Goal: Task Accomplishment & Management: Complete application form

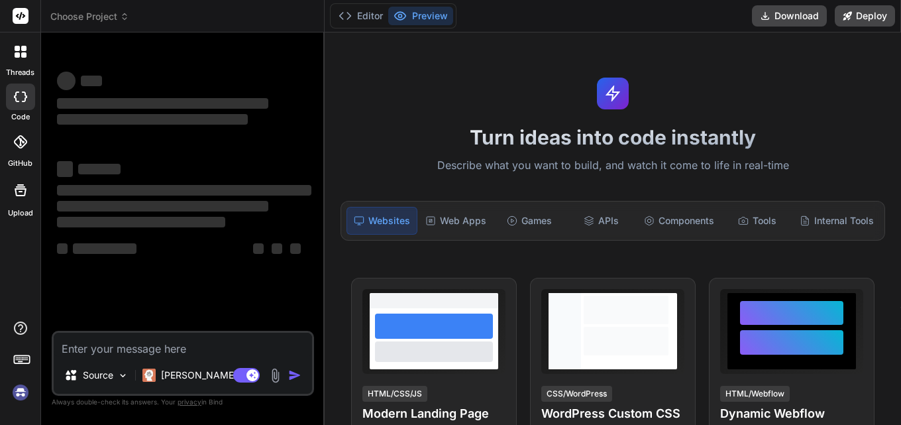
type textarea "x"
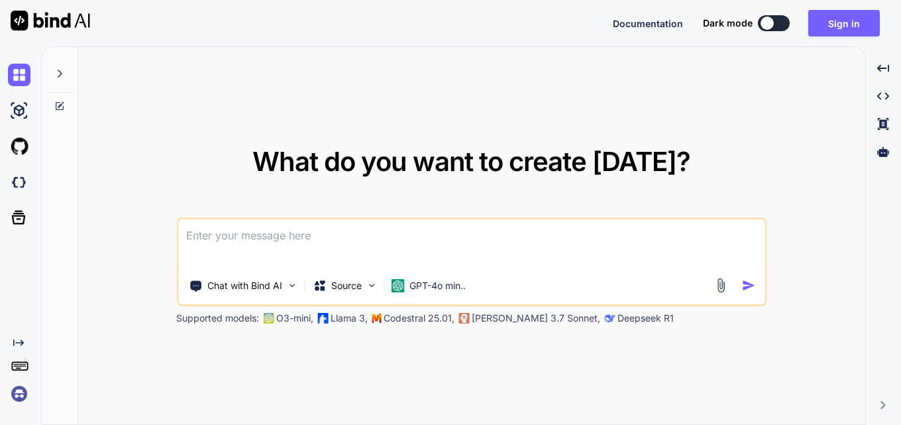
click at [241, 234] on textarea at bounding box center [471, 243] width 586 height 49
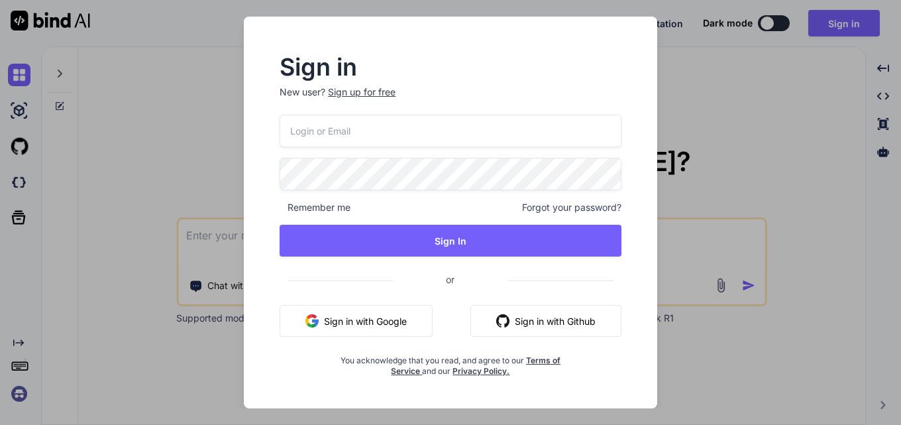
click at [361, 317] on button "Sign in with Google" at bounding box center [356, 321] width 153 height 32
click at [358, 96] on div "Sign up for free" at bounding box center [362, 91] width 68 height 13
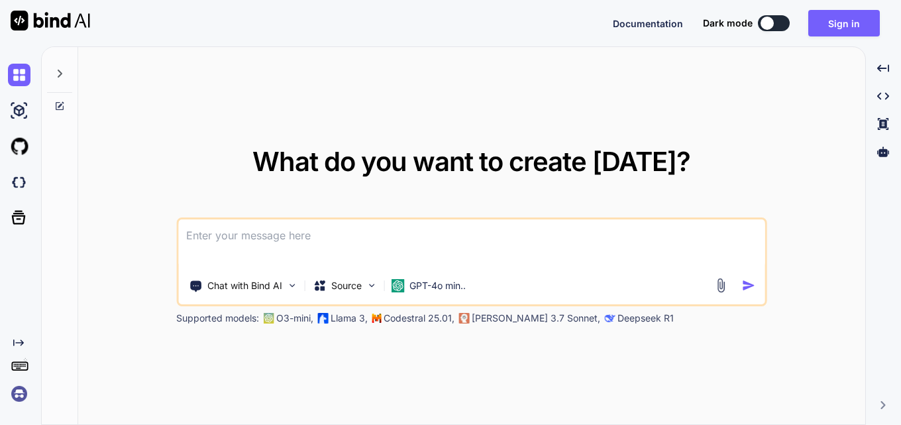
click at [278, 263] on textarea at bounding box center [471, 243] width 586 height 49
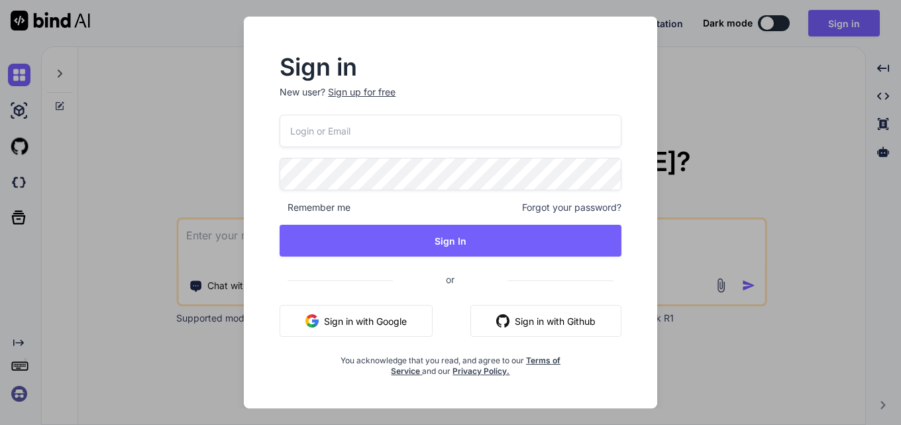
click at [350, 95] on div "Sign up for free" at bounding box center [362, 91] width 68 height 13
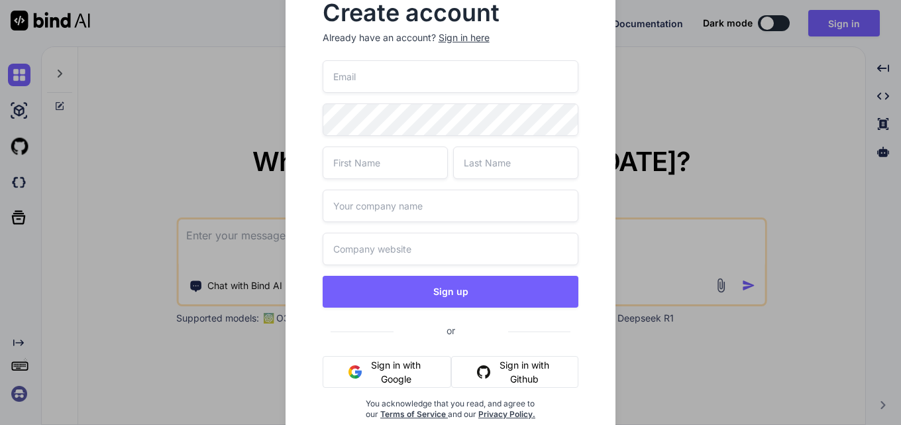
click at [349, 81] on input "email" at bounding box center [451, 76] width 256 height 32
paste input "megoxi1897@mogash.com"
type input "megoxi1897@mogash.com"
click at [403, 172] on input "text" at bounding box center [385, 162] width 125 height 32
type input "a"
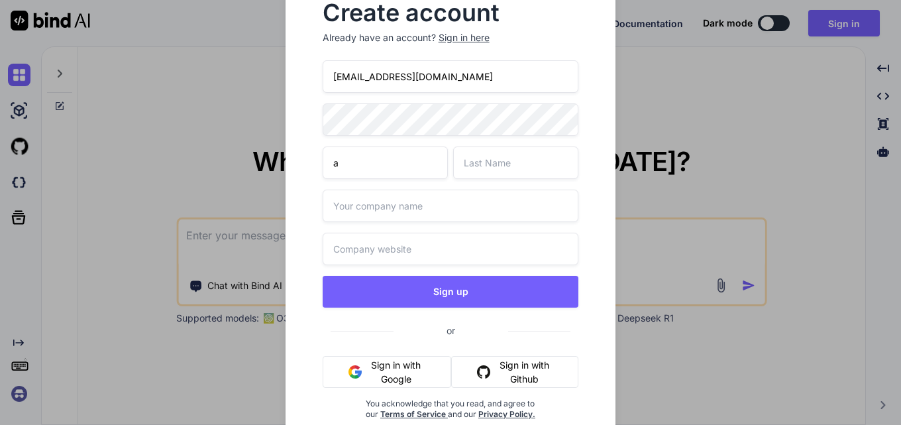
click at [489, 160] on input "text" at bounding box center [515, 162] width 125 height 32
type input "a"
click at [387, 212] on input "text" at bounding box center [451, 205] width 256 height 32
type input "a"
click at [367, 244] on input "text" at bounding box center [451, 248] width 256 height 32
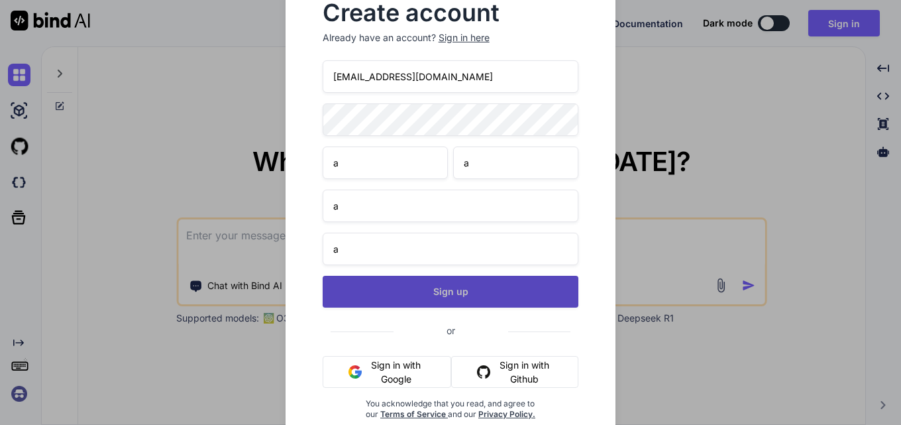
type input "a"
click at [387, 284] on button "Sign up" at bounding box center [451, 292] width 256 height 32
click at [407, 285] on button "Sign up" at bounding box center [451, 292] width 256 height 32
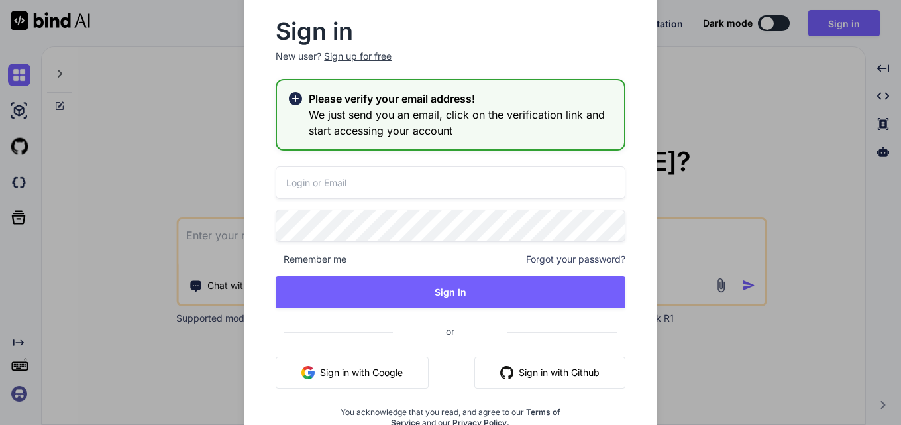
click at [303, 179] on input "email" at bounding box center [450, 182] width 349 height 32
paste input "megoxi1897@mogash.com"
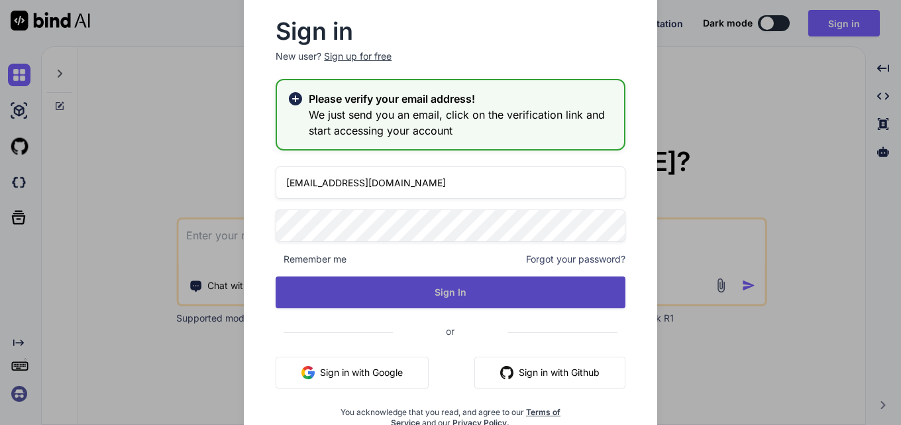
click at [431, 298] on button "Sign In" at bounding box center [450, 292] width 349 height 32
click at [429, 295] on button "Sign In" at bounding box center [450, 292] width 349 height 32
click at [442, 287] on button "Sign In" at bounding box center [450, 292] width 349 height 32
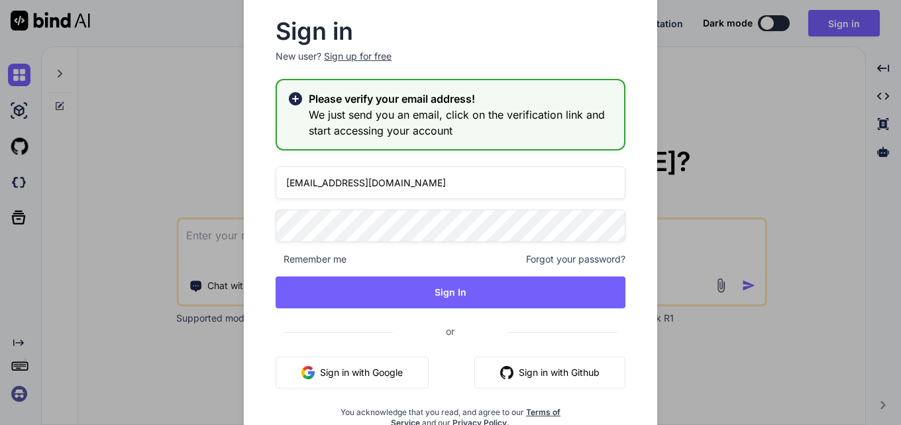
click at [436, 189] on input "megoxi1897@mogash.com" at bounding box center [450, 182] width 349 height 32
click at [451, 182] on input "megoxi1897@mogash.com" at bounding box center [450, 182] width 349 height 32
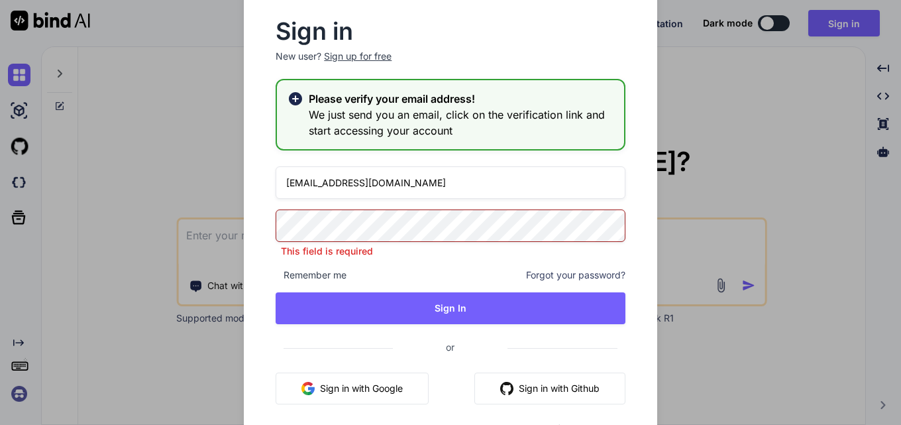
type input "megoxi1897@mogash.com"
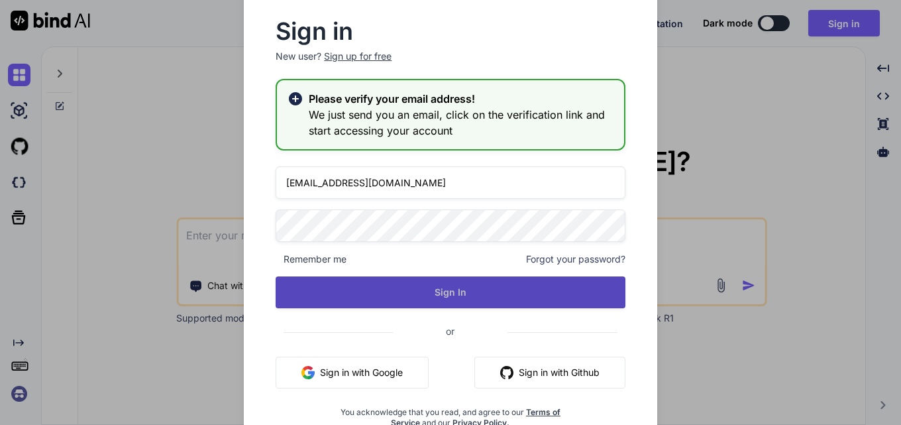
click at [468, 305] on button "Sign In" at bounding box center [450, 292] width 349 height 32
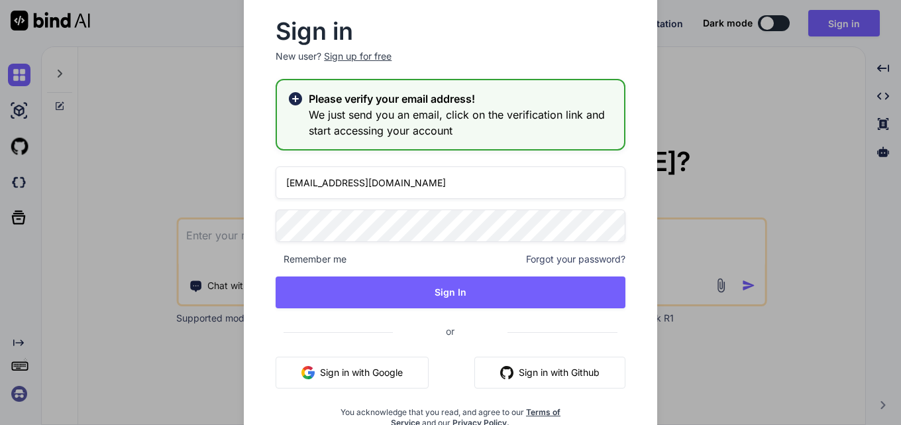
click at [200, 136] on div "Sign in New user? Sign up for free Please verify your email address! We just se…" at bounding box center [450, 212] width 901 height 425
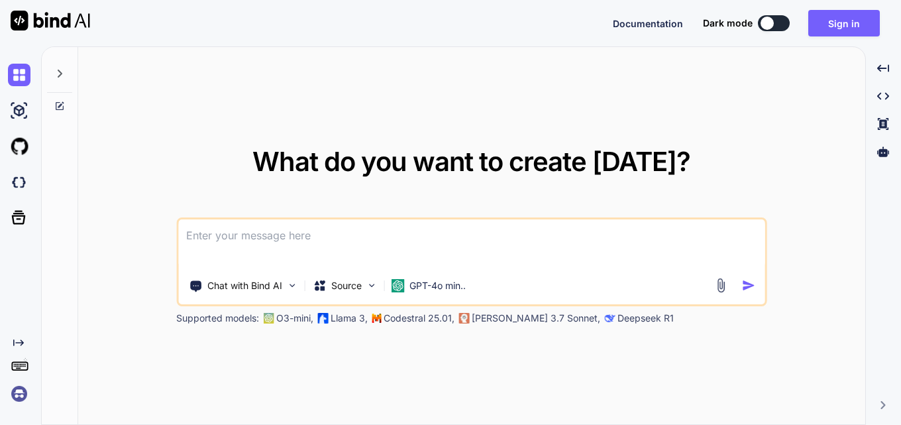
click at [334, 263] on textarea at bounding box center [471, 243] width 586 height 49
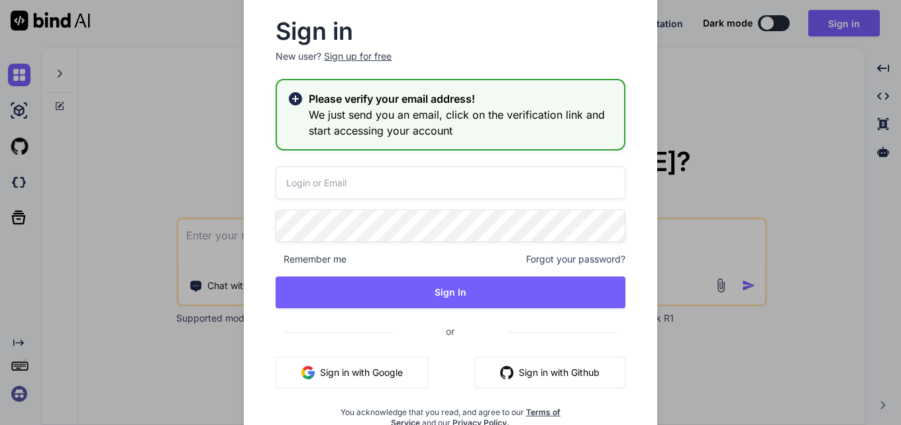
click at [358, 56] on div "Sign up for free" at bounding box center [358, 56] width 68 height 13
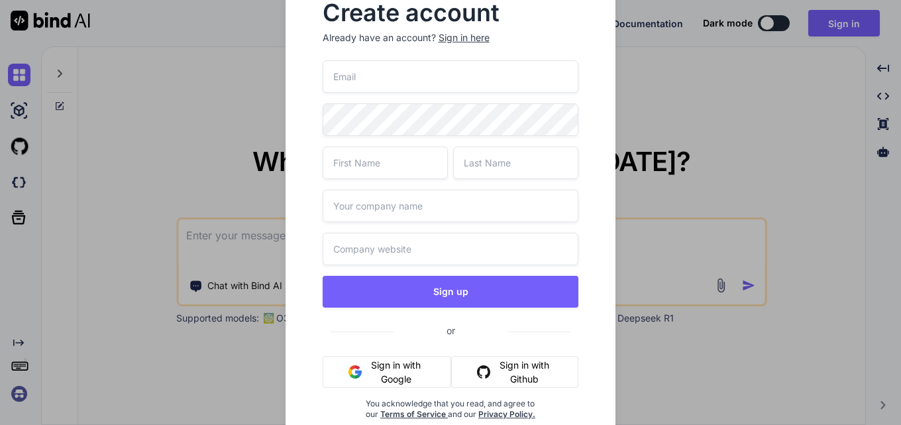
click at [353, 73] on input "email" at bounding box center [451, 76] width 256 height 32
paste input "megoxi1897@mogash.com"
type input "megoxi1897@mogash.com"
click at [411, 160] on input "text" at bounding box center [385, 162] width 125 height 32
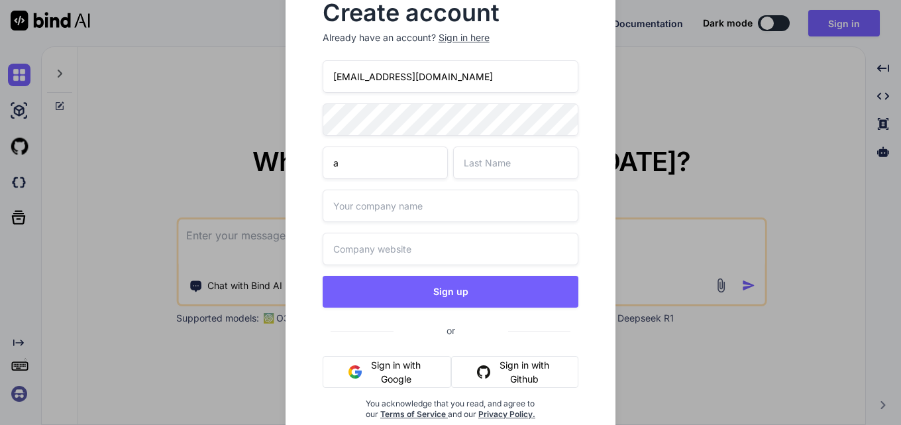
type input "a"
click at [511, 157] on input "text" at bounding box center [515, 162] width 125 height 32
type input "a"
click at [385, 209] on input "text" at bounding box center [451, 205] width 256 height 32
type input "a"
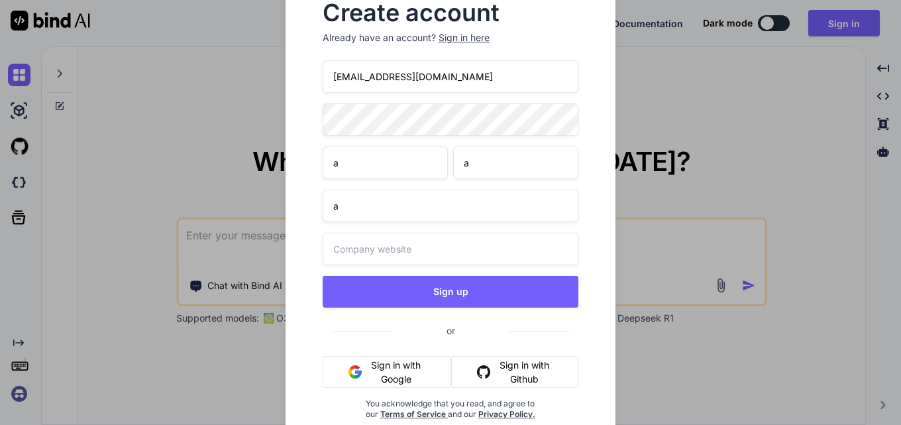
click at [374, 240] on input "text" at bounding box center [451, 248] width 256 height 32
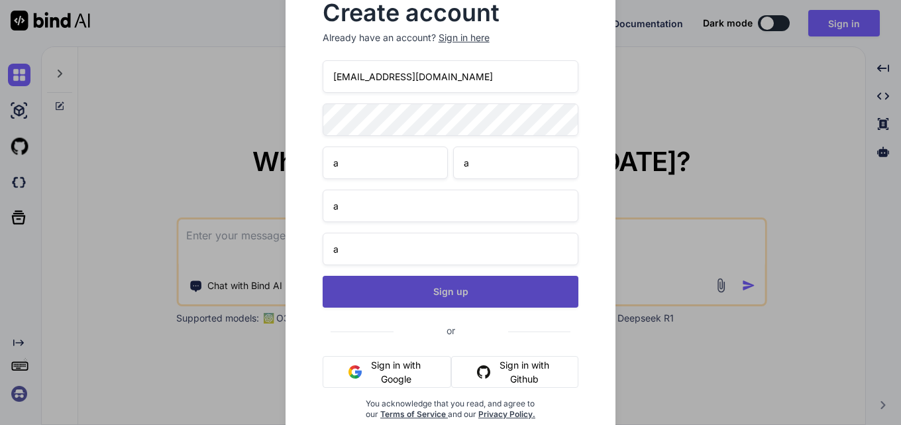
type input "a"
click at [424, 287] on button "Sign up" at bounding box center [451, 292] width 256 height 32
click at [415, 293] on button "Sign up" at bounding box center [451, 292] width 256 height 32
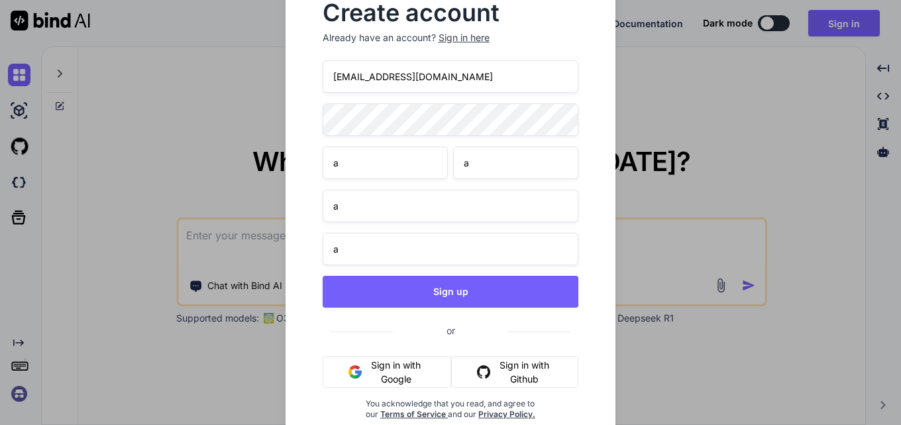
click at [461, 77] on input "megoxi1897@mogash.com" at bounding box center [451, 76] width 256 height 32
drag, startPoint x: 461, startPoint y: 77, endPoint x: 244, endPoint y: 59, distance: 218.0
click at [244, 59] on div "Create account Already have an account? Sign in here megoxi1897@mogash.com a a …" at bounding box center [450, 212] width 901 height 425
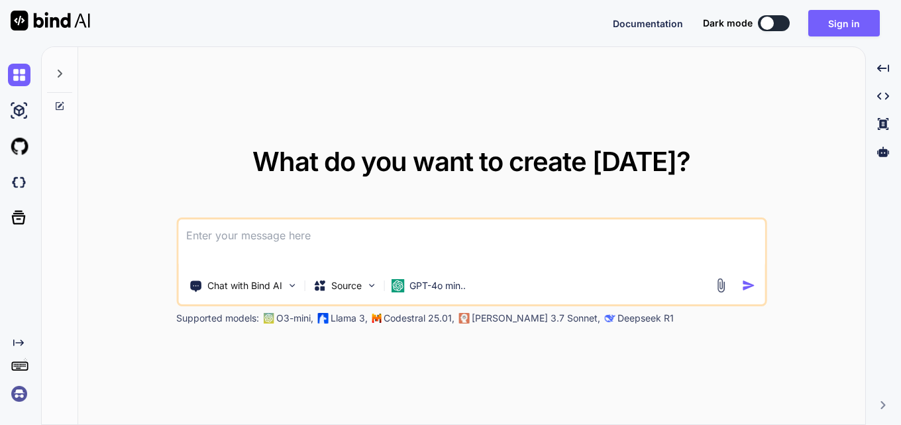
click at [288, 251] on textarea at bounding box center [471, 243] width 586 height 49
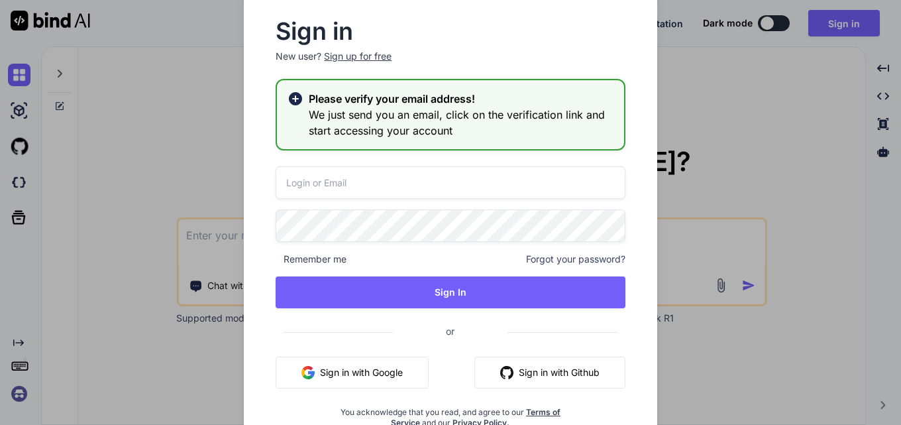
click at [340, 56] on div "Sign up for free" at bounding box center [358, 56] width 68 height 13
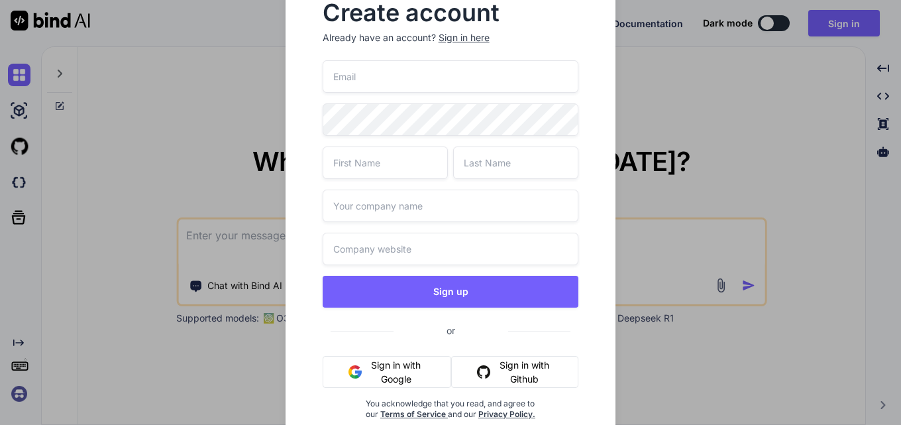
click at [346, 81] on input "email" at bounding box center [451, 76] width 256 height 32
paste input "daimen.cedrick@freedrops.org"
type input "daimen.cedrick@freedrops.org"
click at [371, 156] on input "text" at bounding box center [385, 162] width 125 height 32
type input "a"
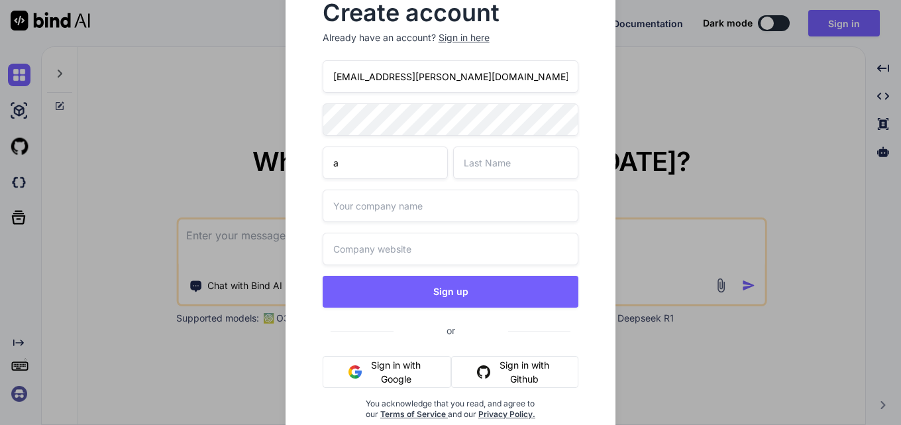
click at [489, 156] on input "text" at bounding box center [515, 162] width 125 height 32
type input "a"
click at [390, 215] on input "text" at bounding box center [451, 205] width 256 height 32
type input "a"
click at [385, 239] on input "text" at bounding box center [451, 248] width 256 height 32
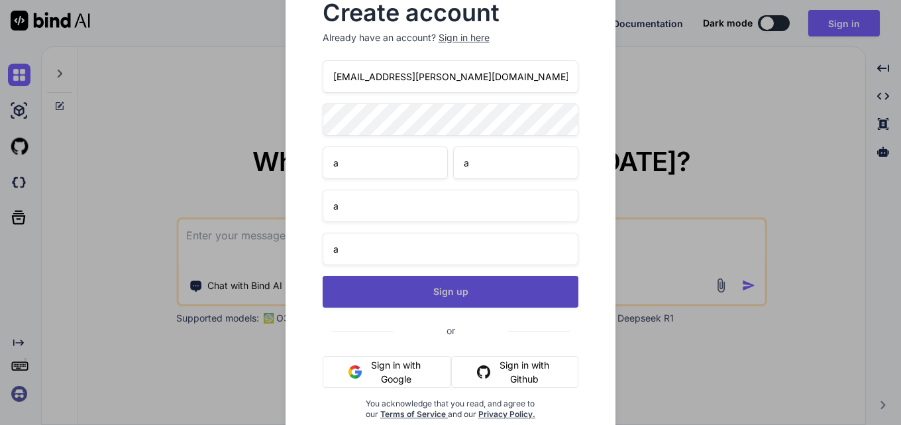
type input "a"
click at [407, 289] on button "Sign up" at bounding box center [451, 292] width 256 height 32
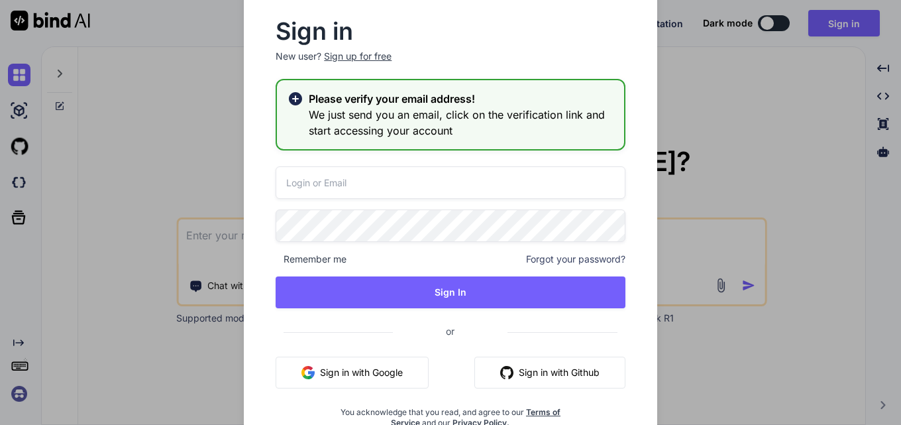
click at [356, 184] on input "email" at bounding box center [450, 182] width 349 height 32
paste input "daimen.cedrick@freedrops.org"
type input "daimen.cedrick@freedrops.org"
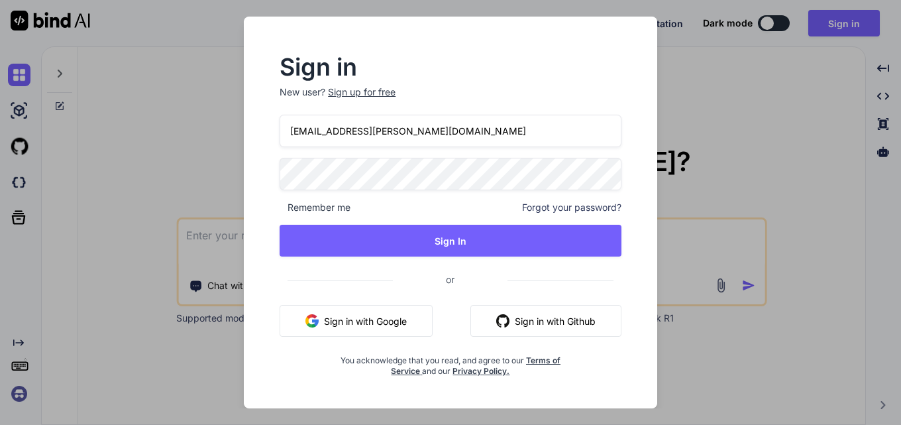
drag, startPoint x: 454, startPoint y: 126, endPoint x: 250, endPoint y: 96, distance: 206.8
click at [250, 96] on div "Sign in New user? Sign up for free daimen.cedrick@freedrops.org Remember me For…" at bounding box center [450, 212] width 413 height 391
click at [371, 132] on input "email" at bounding box center [451, 131] width 342 height 32
paste input "daimen.cedrick@freedrops.org"
type input "daimen.cedrick@freedrops.org"
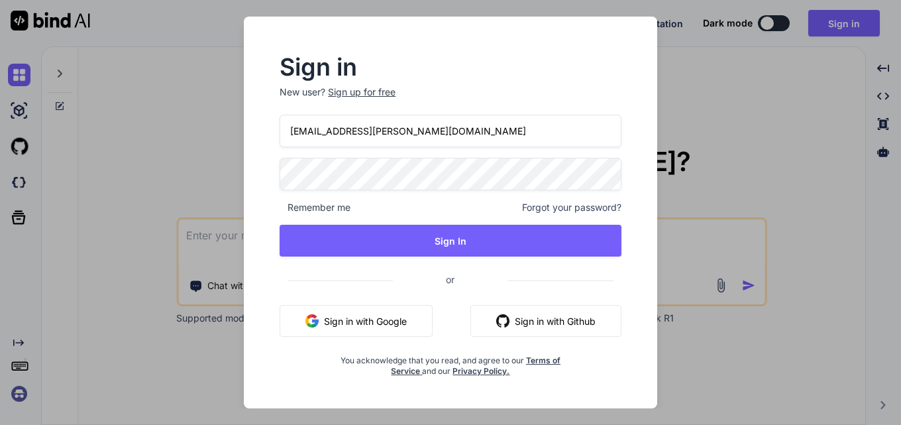
click at [436, 129] on input "daimen.cedrick@freedrops.org" at bounding box center [451, 131] width 342 height 32
drag, startPoint x: 436, startPoint y: 129, endPoint x: 214, endPoint y: 94, distance: 225.3
click at [214, 94] on div "Sign in New user? Sign up for free daimen.cedrick@freedrops.org Remember me For…" at bounding box center [450, 212] width 901 height 425
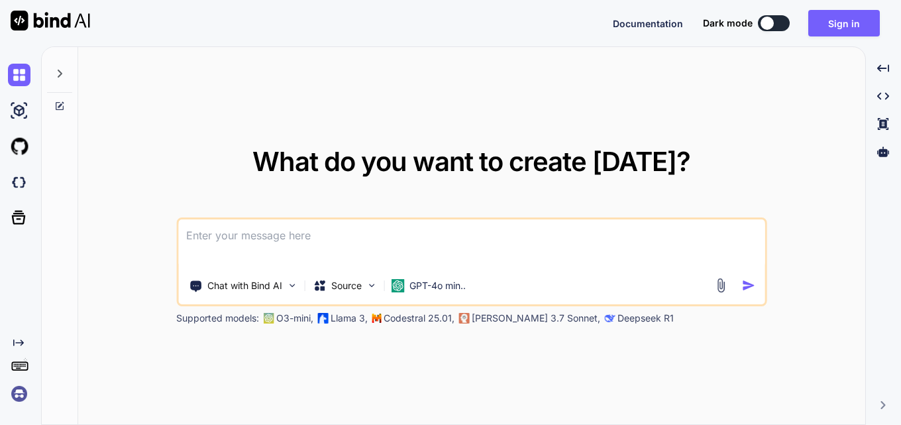
click at [292, 232] on textarea at bounding box center [471, 243] width 586 height 49
click at [273, 238] on textarea at bounding box center [471, 243] width 586 height 49
click at [272, 242] on textarea at bounding box center [471, 243] width 586 height 49
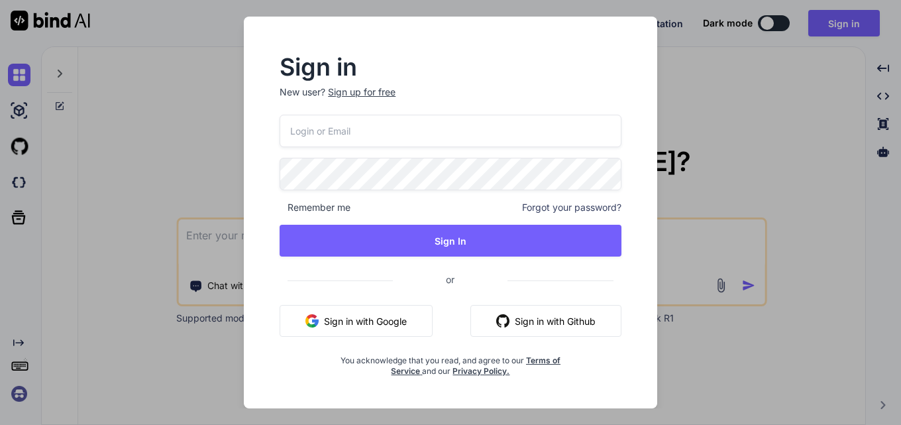
click at [334, 127] on input "email" at bounding box center [451, 131] width 342 height 32
paste input "daimen.cedrick@freedrops.org"
type input "daimen.cedrick@freedrops.org"
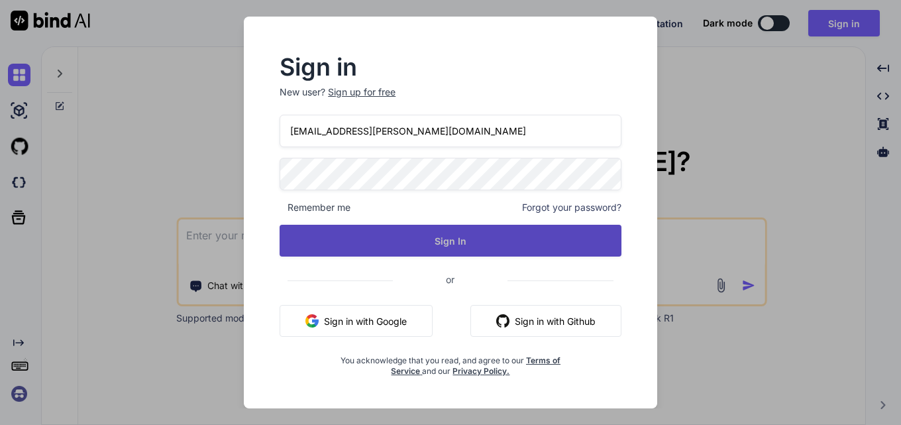
click at [453, 242] on button "Sign In" at bounding box center [451, 241] width 342 height 32
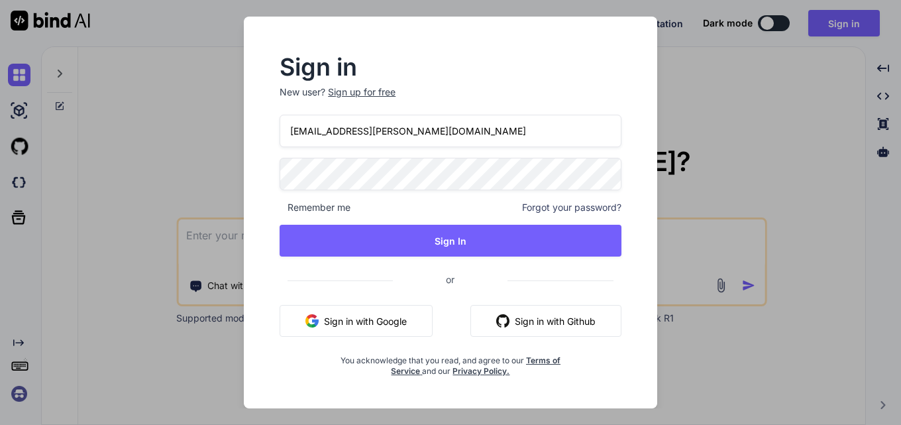
click at [293, 132] on input "daimen.cedrick@freedrops.org" at bounding box center [451, 131] width 342 height 32
click at [291, 132] on input "daimen.cedrick@freedrops.org" at bounding box center [451, 131] width 342 height 32
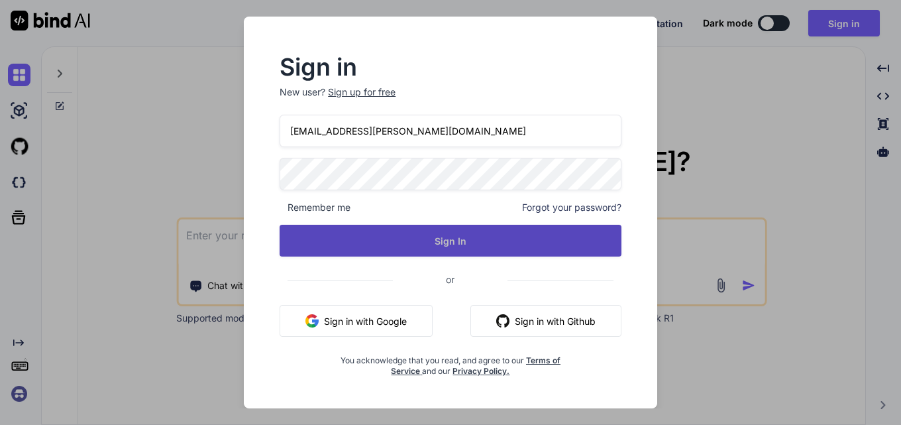
click at [360, 239] on button "Sign In" at bounding box center [451, 241] width 342 height 32
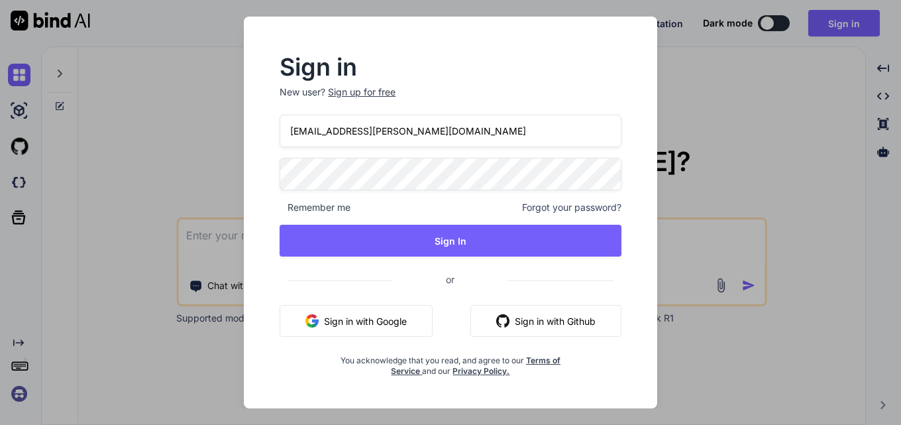
click at [362, 92] on div "Sign up for free" at bounding box center [362, 91] width 68 height 13
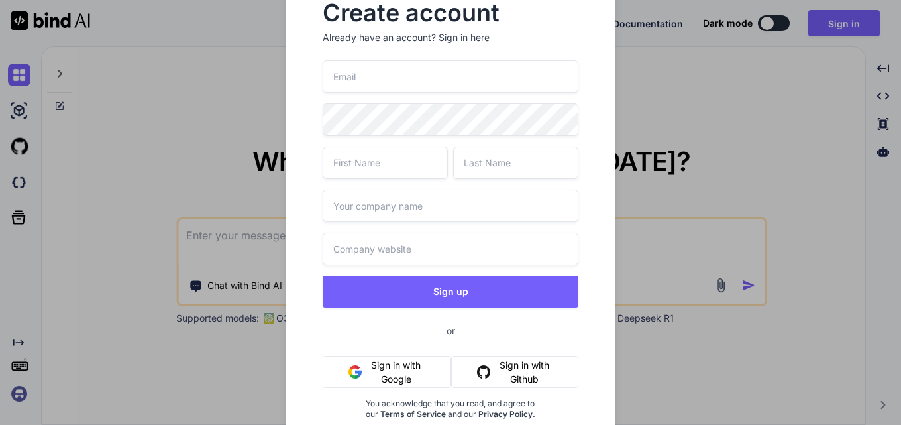
click at [360, 91] on input "email" at bounding box center [451, 76] width 256 height 32
paste input "4tyyg@powerscrews.com"
type input "4tyyg@powerscrews.com"
click at [370, 166] on input "text" at bounding box center [385, 162] width 125 height 32
type input "A"
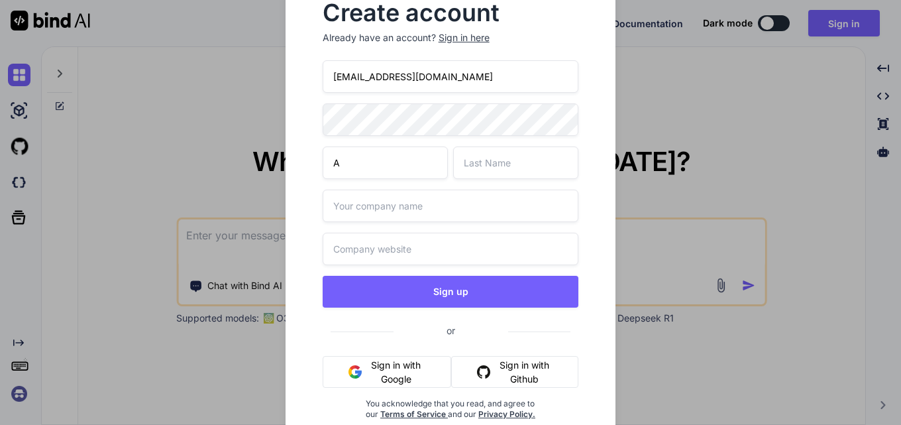
click at [496, 162] on input "text" at bounding box center [515, 162] width 125 height 32
type input "A"
click at [393, 209] on input "text" at bounding box center [451, 205] width 256 height 32
type input "A"
click at [381, 243] on input "text" at bounding box center [451, 248] width 256 height 32
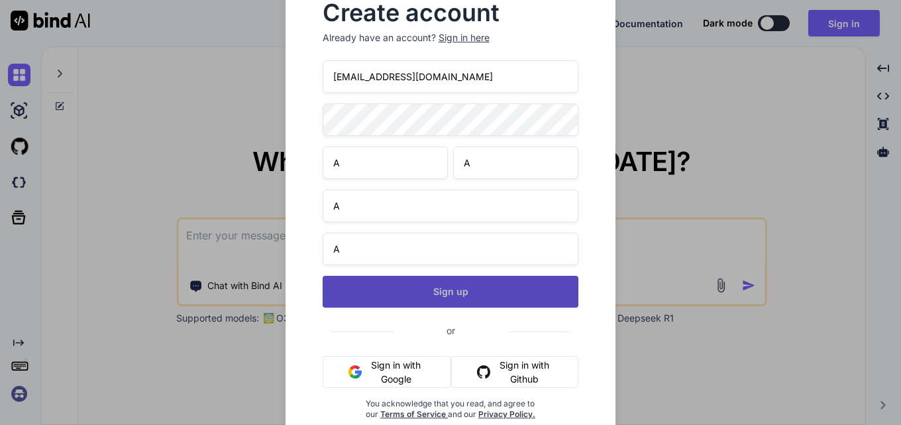
type input "A"
click at [441, 291] on button "Sign up" at bounding box center [451, 292] width 256 height 32
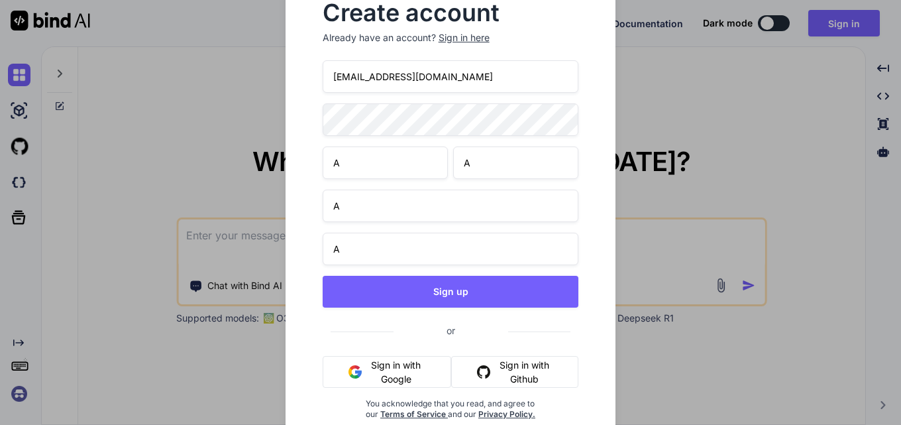
click at [380, 152] on div "4tyyg@powerscrews.com A A A A Sign up or Sign in with Google Sign in with Githu…" at bounding box center [451, 255] width 256 height 391
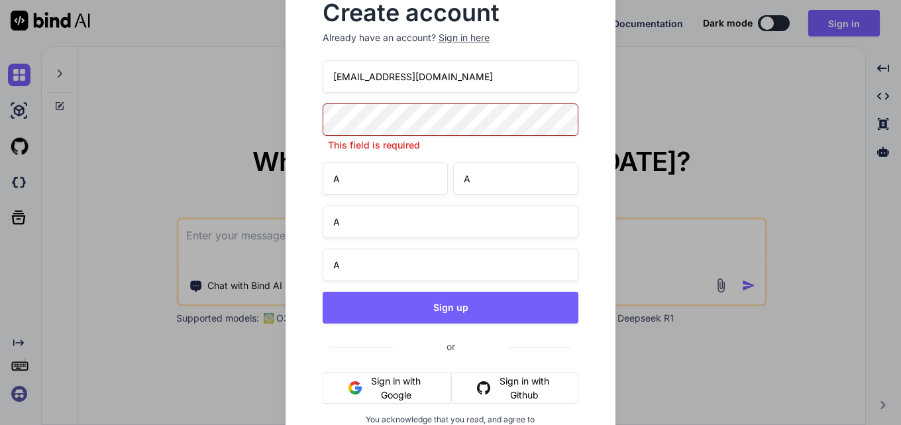
click at [382, 189] on input "A" at bounding box center [385, 178] width 125 height 32
type input "A"
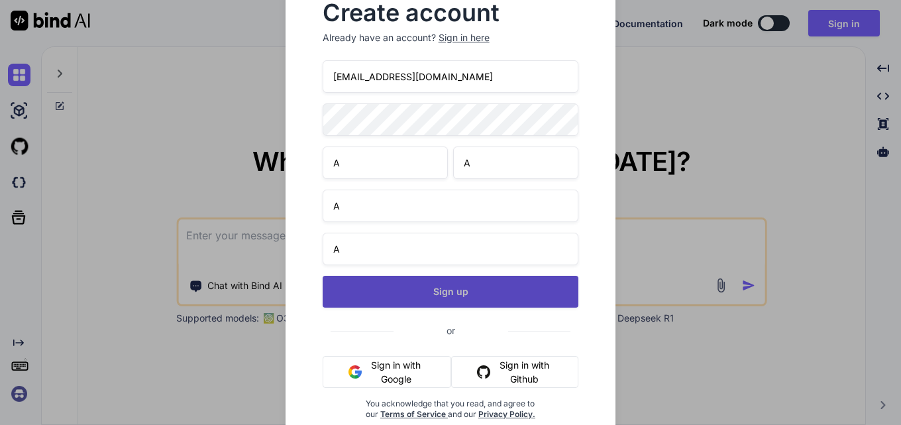
click at [444, 304] on button "Sign up" at bounding box center [451, 292] width 256 height 32
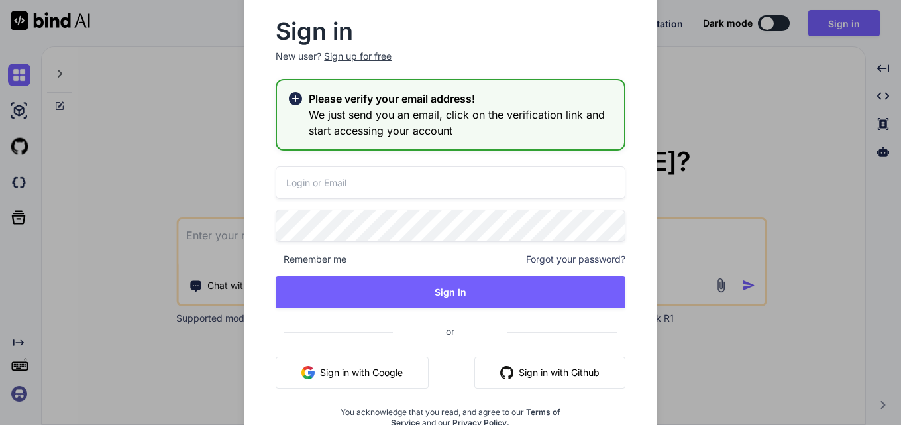
click at [353, 185] on input "email" at bounding box center [450, 182] width 349 height 32
paste input "4tyyg@powerscrews.com"
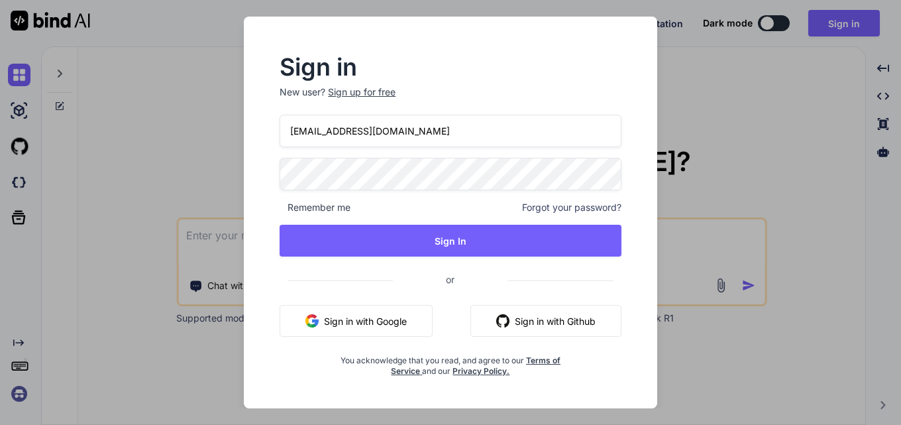
type input "4tyyg@powerscrews.com"
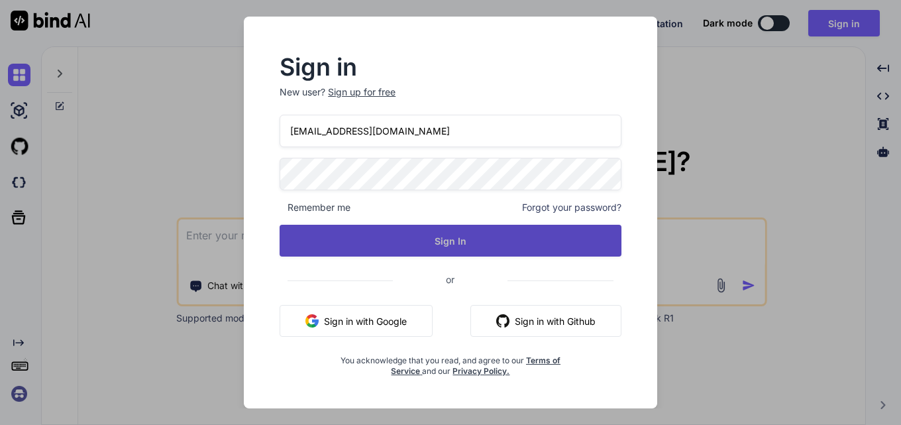
click at [470, 250] on button "Sign In" at bounding box center [451, 241] width 342 height 32
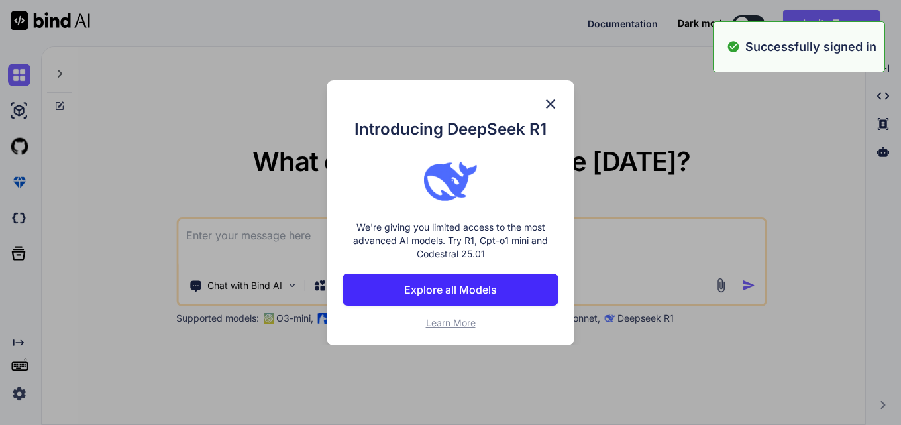
click at [591, 165] on div "Introducing DeepSeek R1 We're giving you limited access to the most advanced AI…" at bounding box center [450, 212] width 901 height 425
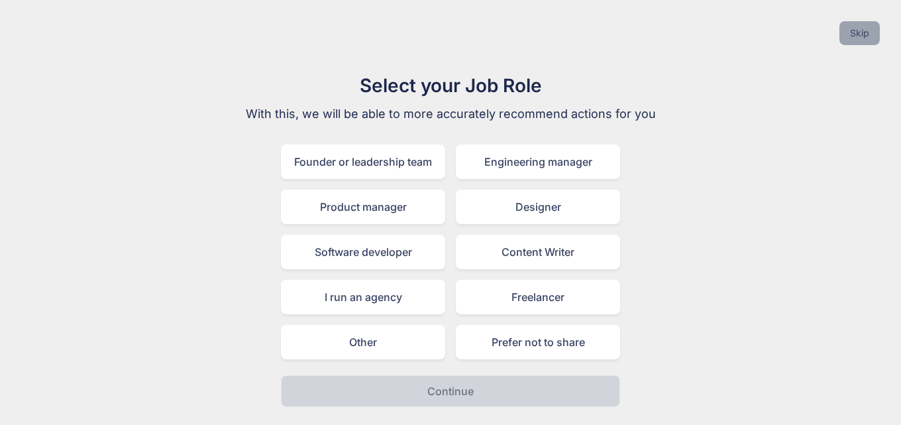
click at [844, 36] on button "Skip" at bounding box center [859, 33] width 40 height 24
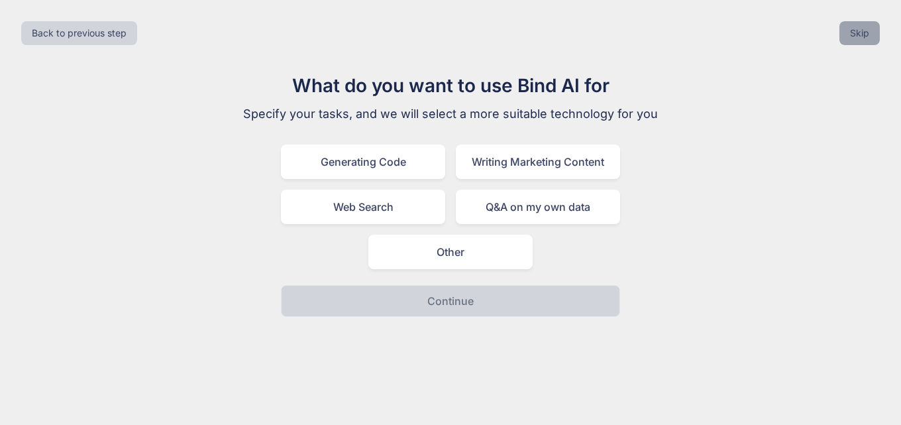
click at [856, 36] on button "Skip" at bounding box center [859, 33] width 40 height 24
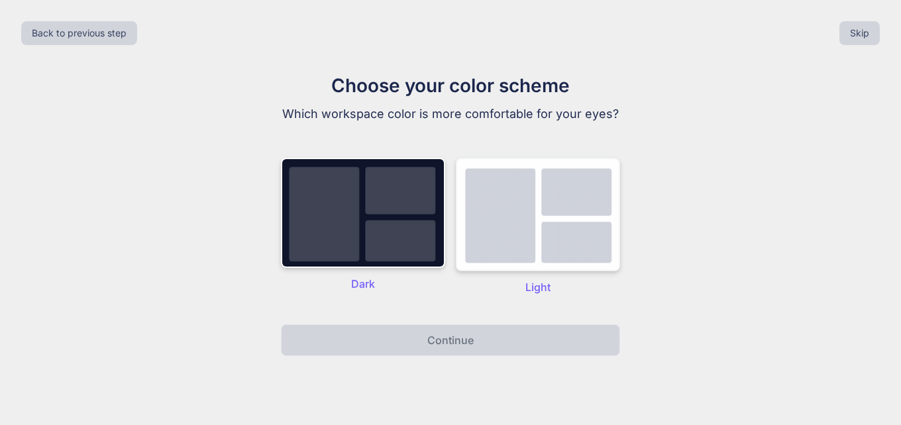
click at [495, 235] on img at bounding box center [538, 214] width 164 height 113
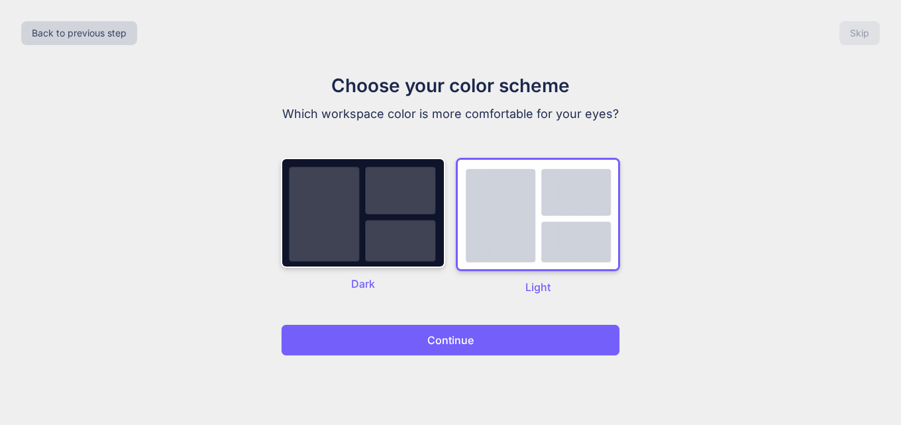
click at [477, 339] on button "Continue" at bounding box center [450, 340] width 339 height 32
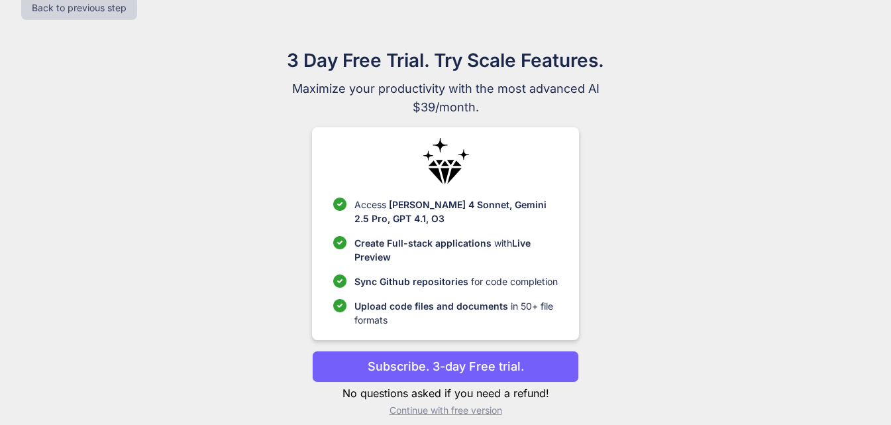
scroll to position [38, 0]
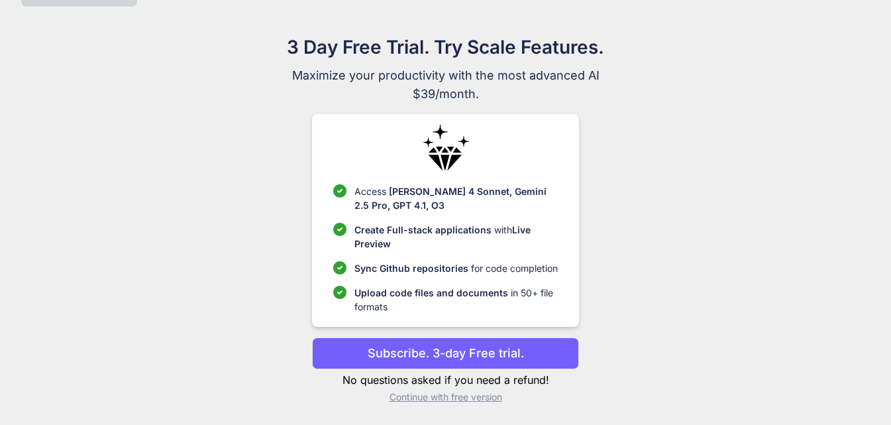
click at [420, 401] on p "Continue with free version" at bounding box center [445, 396] width 267 height 13
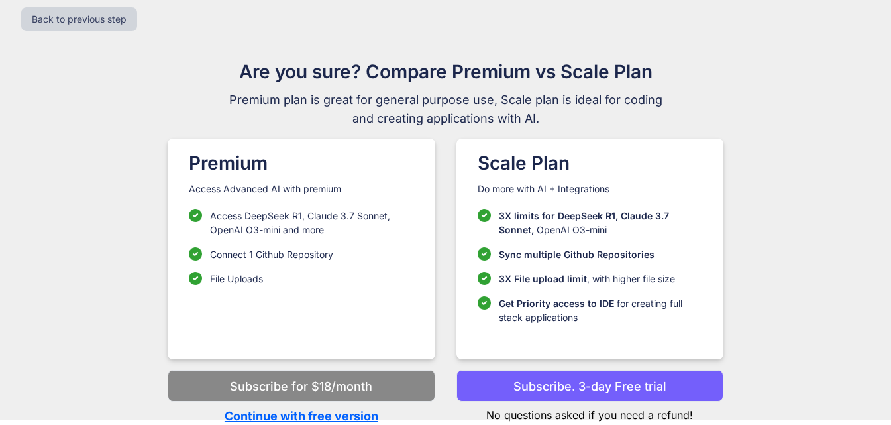
click at [293, 414] on p "Continue with free version" at bounding box center [301, 416] width 267 height 18
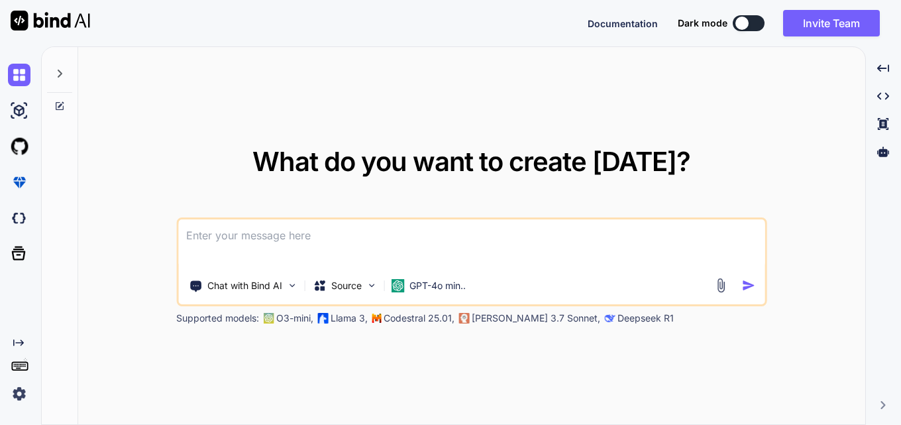
click at [328, 242] on textarea at bounding box center [471, 243] width 586 height 49
click at [227, 240] on textarea at bounding box center [471, 243] width 586 height 49
paste textarea "﻿ react-dom_client.js?v=1b64eb27:17995 Download the React DevTools for a better…"
type textarea "﻿ react-dom_client.js?v=1b64eb27:17995 Download the React DevTools for a better…"
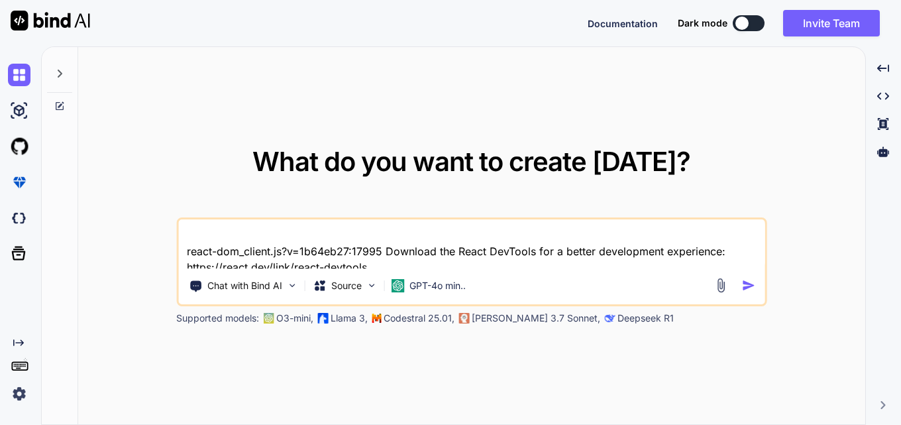
scroll to position [558, 0]
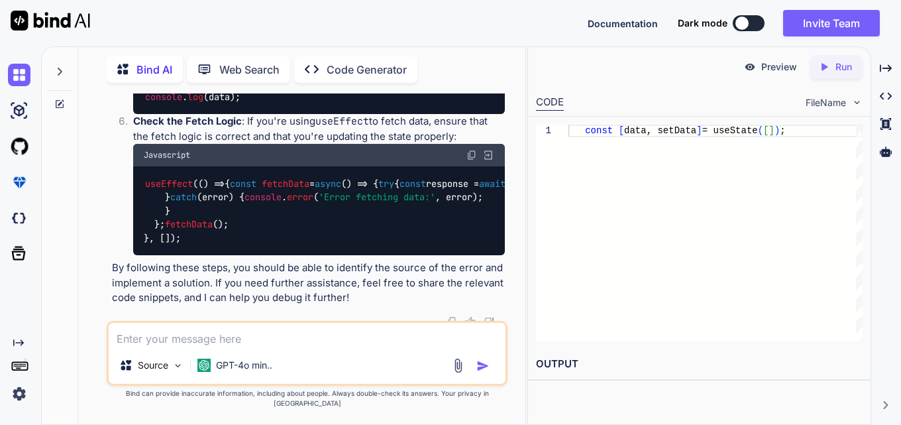
scroll to position [1084, 0]
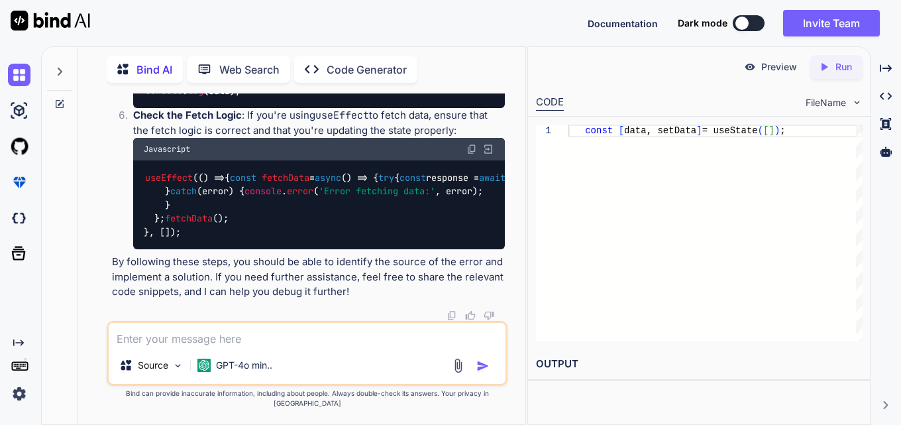
click at [319, 366] on div "Source GPT-4o min.." at bounding box center [307, 368] width 396 height 32
click at [205, 346] on textarea at bounding box center [307, 335] width 396 height 24
paste textarea "import React from "react"; import { fetchpost } from "../API/Api"; import { use…"
type textarea "import React from "react"; import { fetchpost } from "../API/Api"; import { use…"
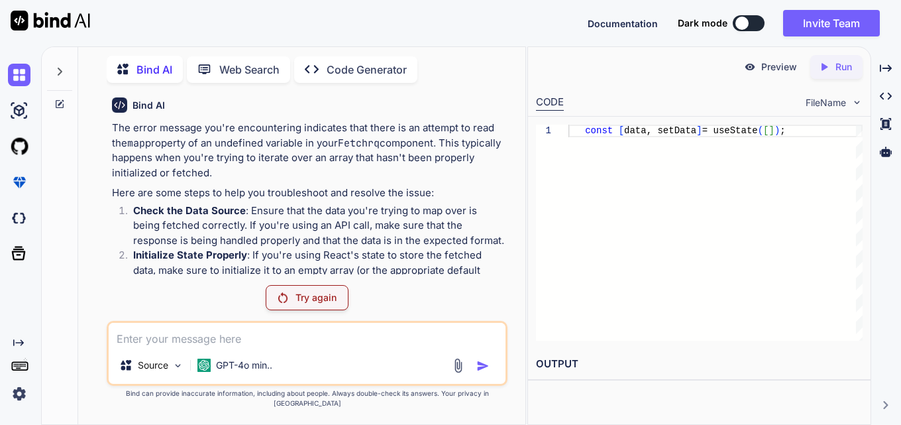
scroll to position [479, 0]
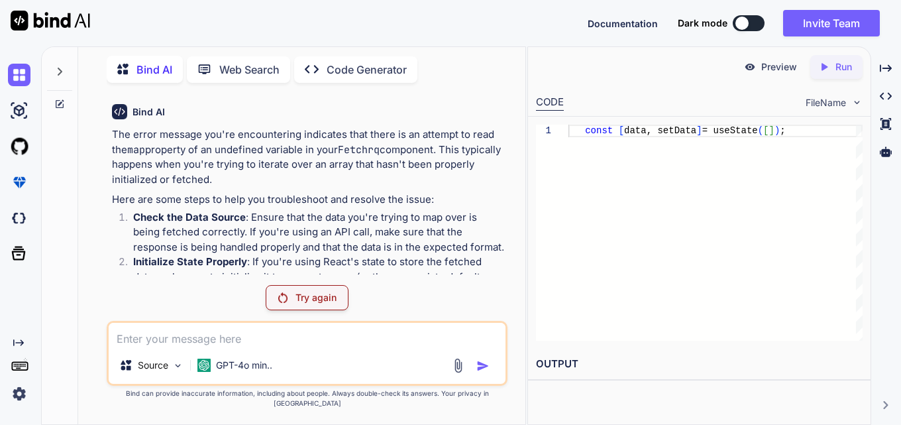
click at [300, 310] on div "Try again" at bounding box center [307, 297] width 83 height 25
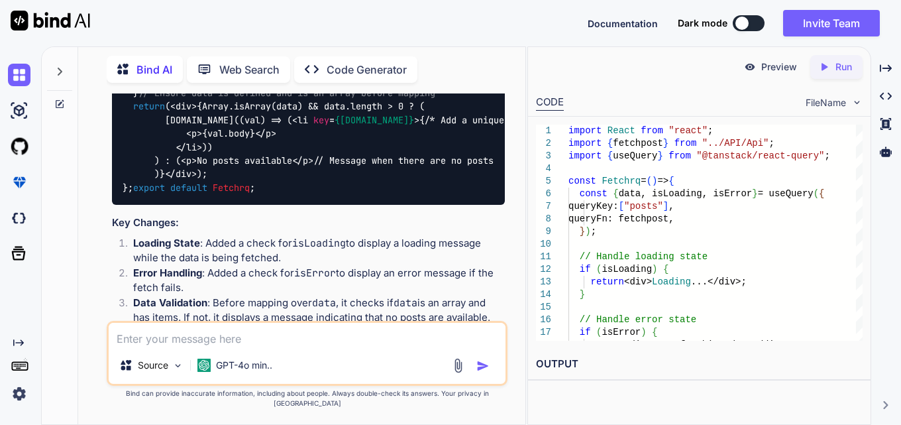
scroll to position [1462, 0]
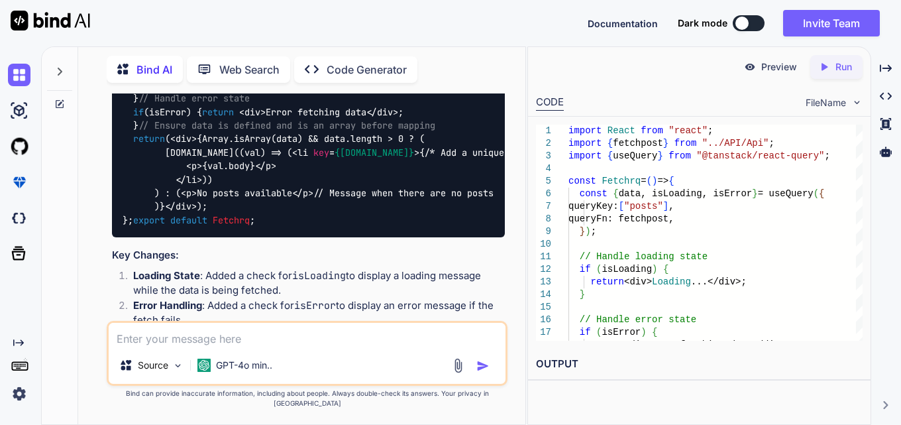
click at [471, 34] on img at bounding box center [471, 29] width 11 height 11
click at [309, 346] on textarea at bounding box center [307, 335] width 396 height 24
click at [319, 346] on textarea at bounding box center [307, 335] width 396 height 24
paste textarea "➜ press h + enter to show help 10:43:31 PM [vite] (client) ✨ new dependencies o…"
type textarea "➜ press h + enter to show help 10:43:31 PM [vite] (client) ✨ new dependencies o…"
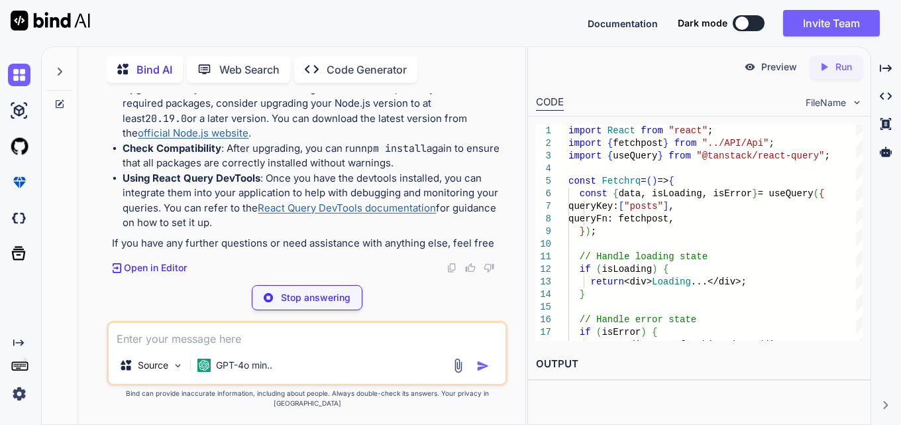
scroll to position [2900, 0]
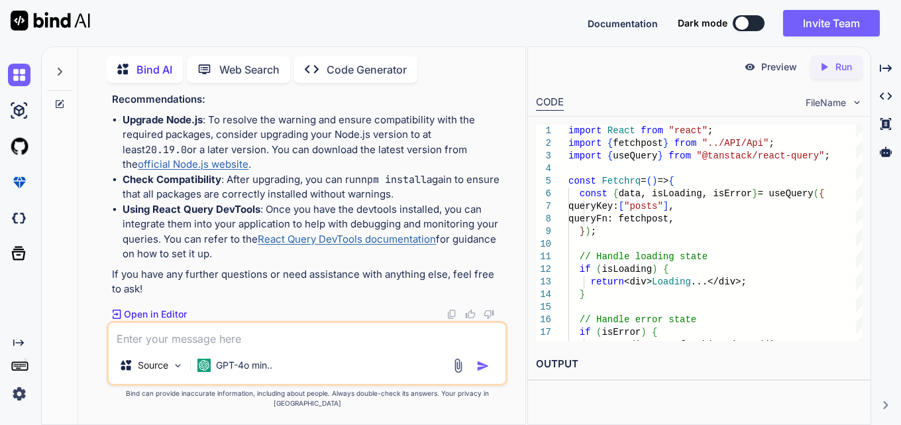
click at [248, 158] on link "official Node.js website" at bounding box center [193, 164] width 111 height 13
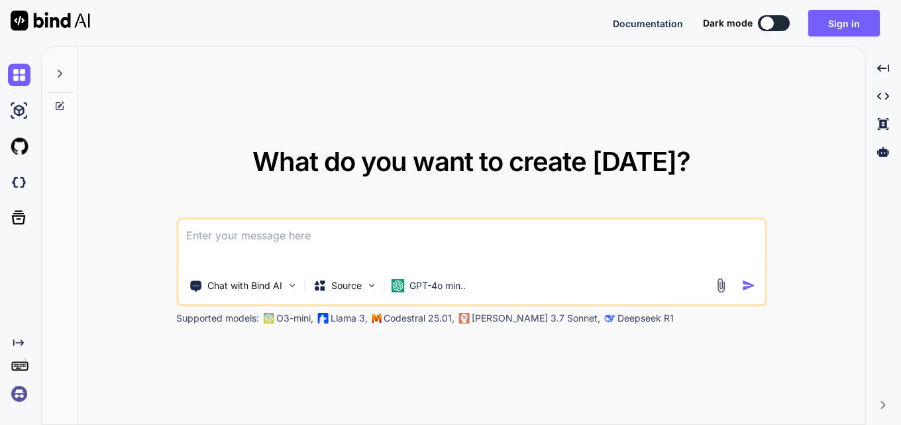
click at [332, 256] on textarea at bounding box center [471, 243] width 586 height 49
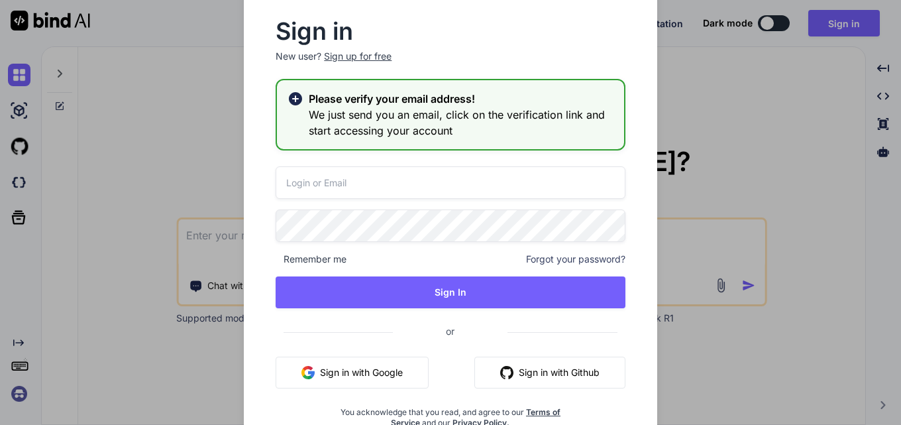
click at [192, 227] on div "Sign in New user? Sign up for free Please verify your email address! We just se…" at bounding box center [450, 212] width 901 height 425
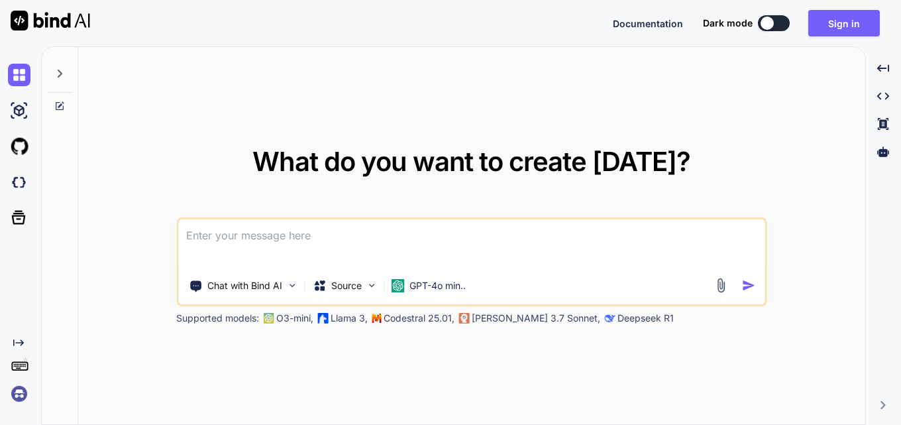
click at [206, 227] on textarea at bounding box center [471, 243] width 586 height 49
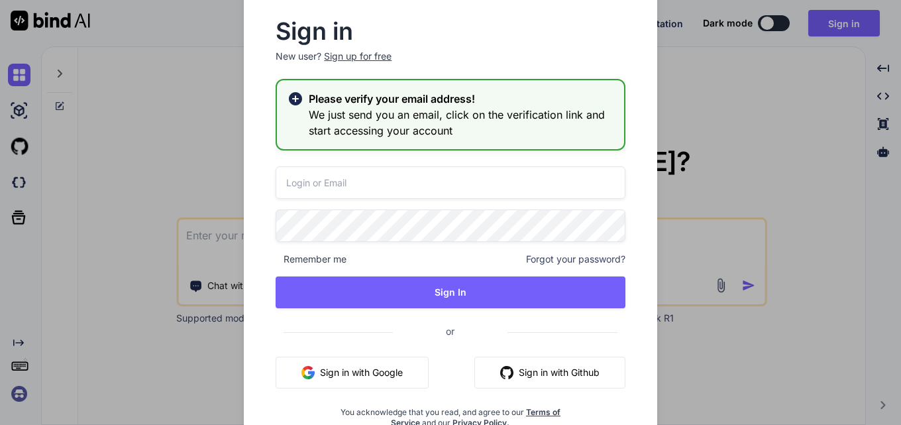
click at [379, 195] on input "email" at bounding box center [450, 182] width 349 height 32
click at [353, 180] on input "email" at bounding box center [450, 182] width 349 height 32
paste input "megoxi1897@mogash.com"
type input "megoxi1897@mogash.com"
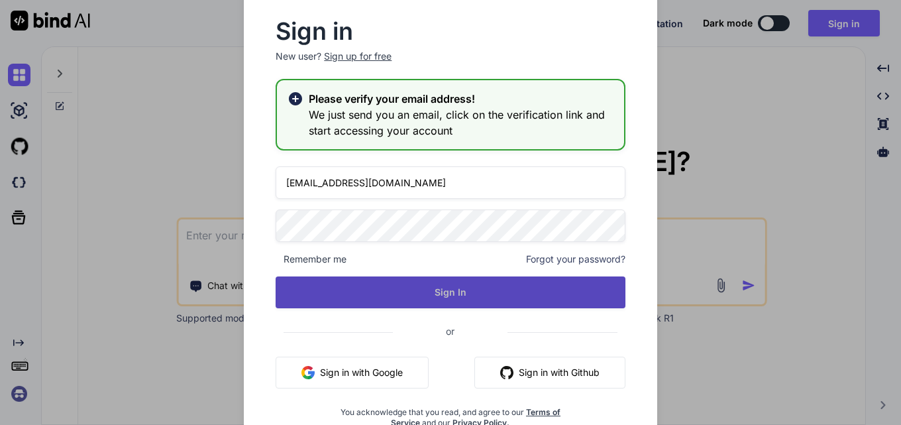
click at [429, 293] on button "Sign In" at bounding box center [450, 292] width 349 height 32
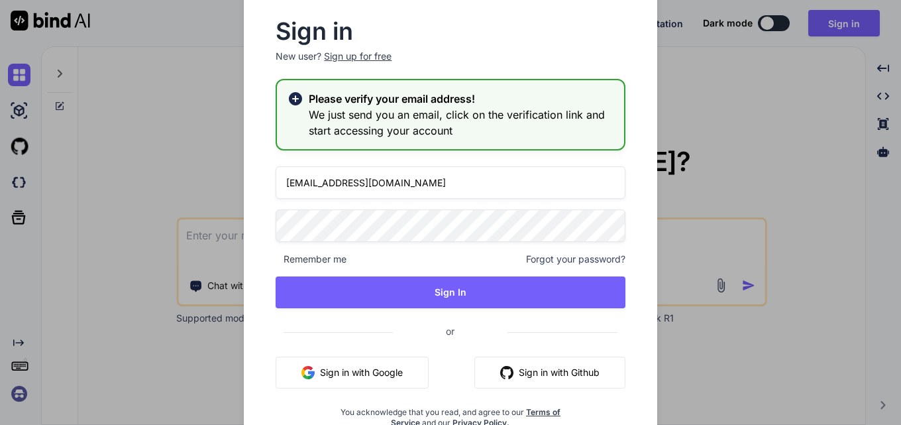
click at [474, 310] on div "megoxi1897@mogash.com Remember me Forgot your password? Sign In or Sign in with…" at bounding box center [450, 297] width 349 height 262
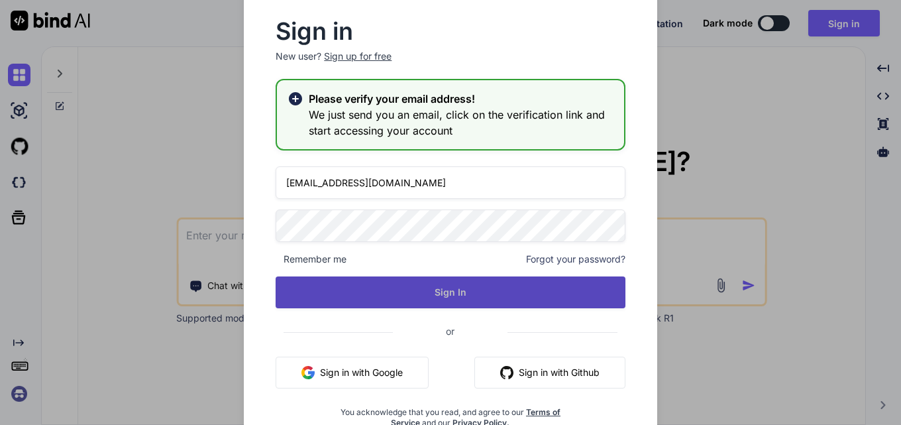
click at [461, 299] on button "Sign In" at bounding box center [450, 292] width 349 height 32
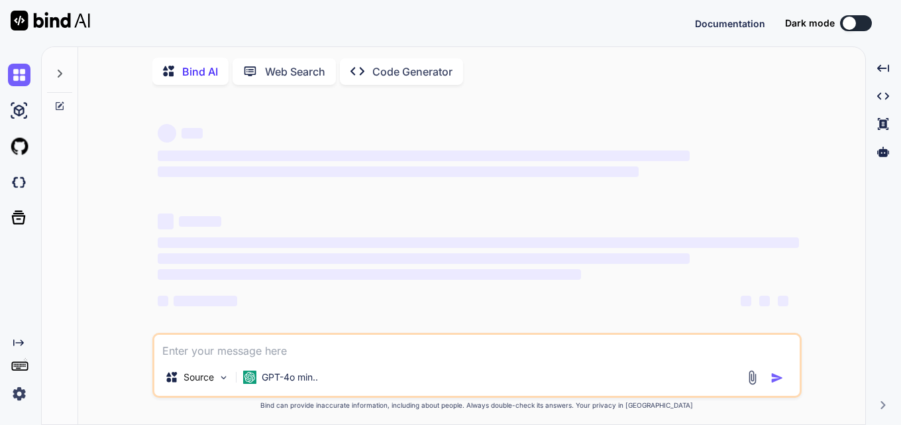
type textarea "x"
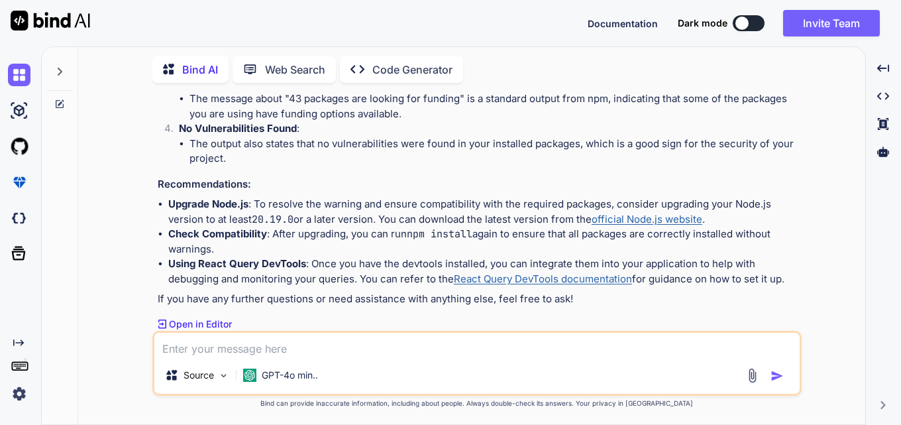
scroll to position [2936, 0]
